Goal: Find specific page/section: Find specific page/section

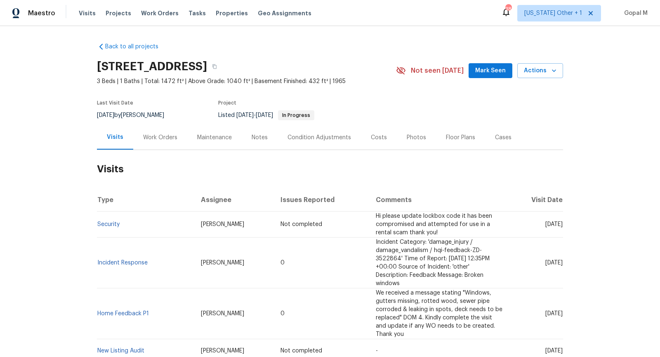
click at [177, 135] on div "Work Orders" at bounding box center [160, 137] width 54 height 24
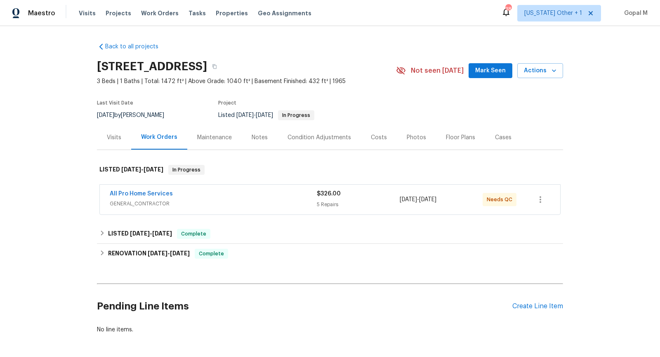
click at [263, 201] on span "GENERAL_CONTRACTOR" at bounding box center [213, 203] width 207 height 8
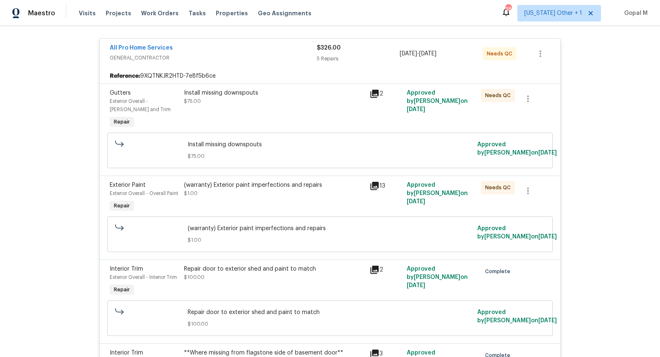
scroll to position [156, 0]
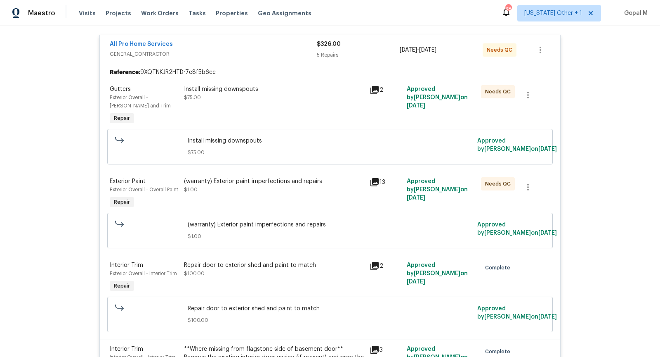
click at [278, 189] on div "(warranty) Exterior paint imperfections and repairs $1.00" at bounding box center [274, 185] width 181 height 17
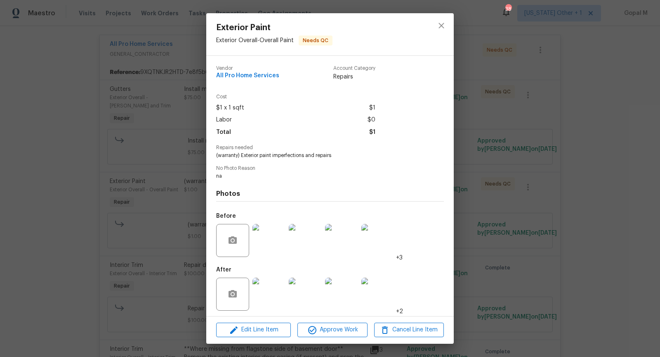
click at [137, 215] on div "Exterior Paint Exterior Overall - Overall Paint Needs QC Vendor All Pro Home Se…" at bounding box center [330, 178] width 660 height 357
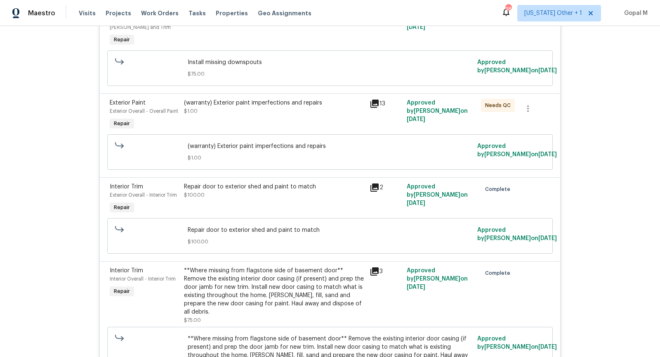
scroll to position [261, 0]
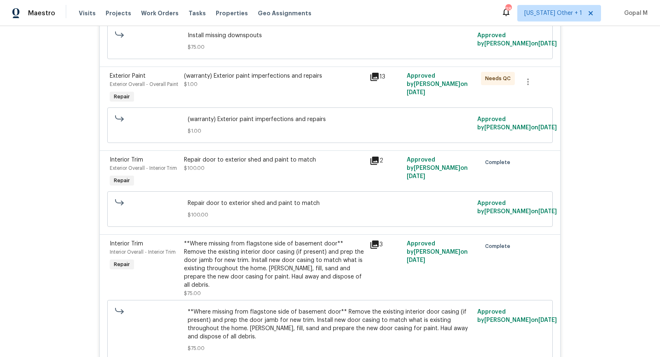
click at [240, 175] on div "Repair door to exterior shed and paint to match $100.00" at bounding box center [275, 172] width 186 height 38
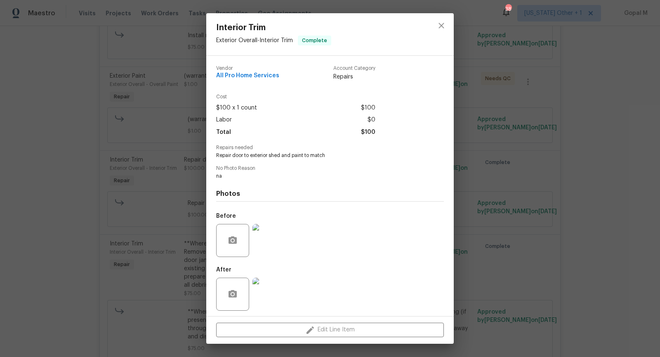
click at [151, 191] on div "Interior Trim Exterior Overall - Interior Trim Complete Vendor All Pro Home Ser…" at bounding box center [330, 178] width 660 height 357
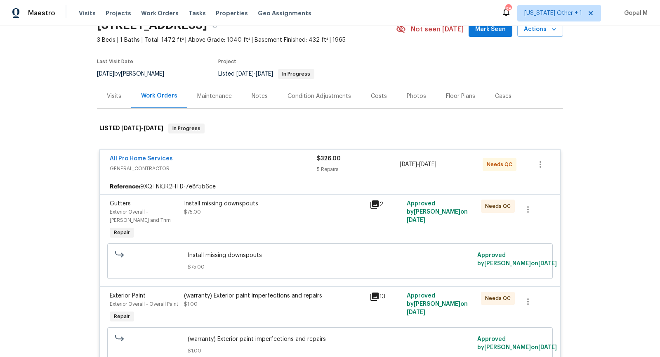
scroll to position [0, 0]
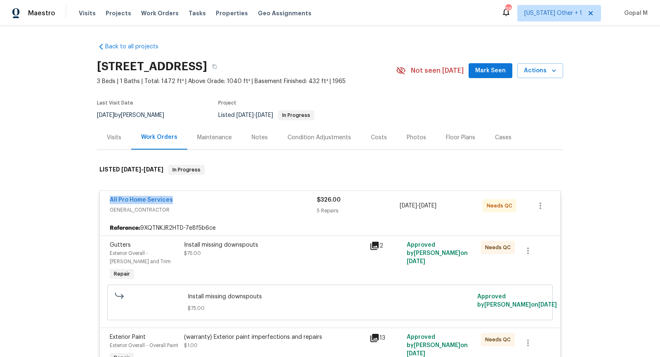
drag, startPoint x: 105, startPoint y: 201, endPoint x: 186, endPoint y: 200, distance: 80.5
click at [186, 200] on div "All Pro Home Services GENERAL_CONTRACTOR $326.00 5 Repairs [DATE] - [DATE] Need…" at bounding box center [330, 206] width 461 height 30
copy link "All Pro Home Services"
